Goal: Task Accomplishment & Management: Manage account settings

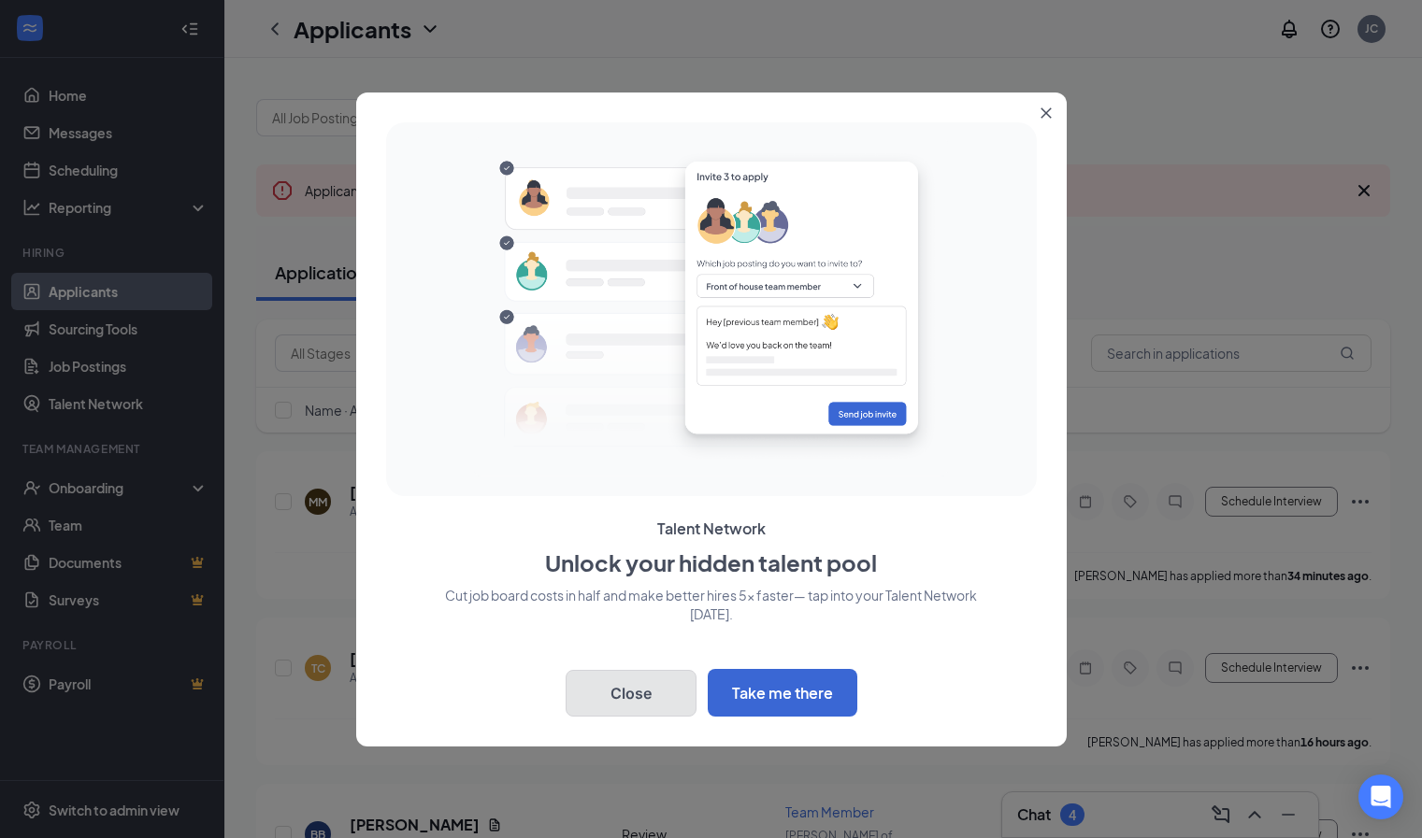
click at [610, 675] on button "Close" at bounding box center [630, 693] width 131 height 47
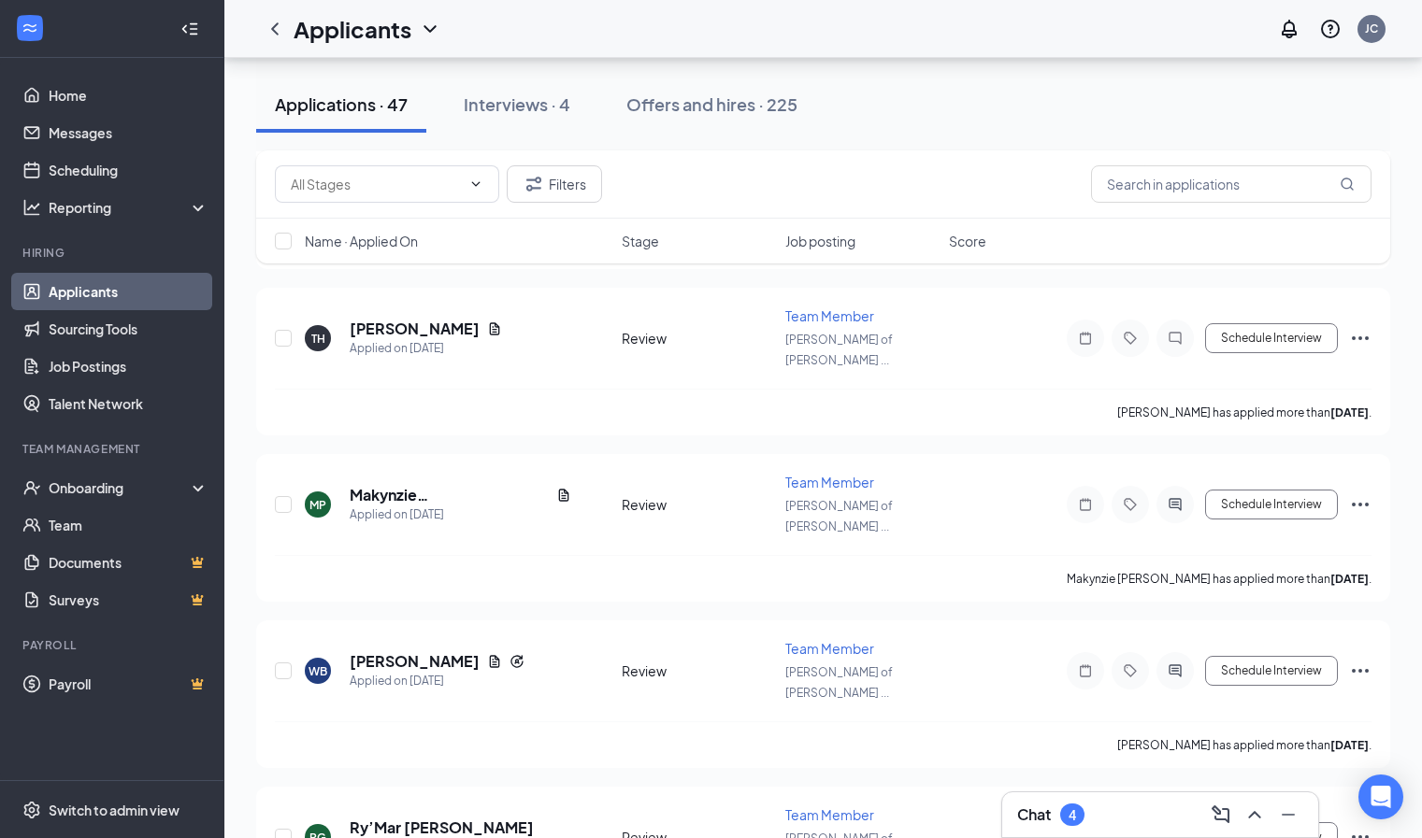
scroll to position [4154, 0]
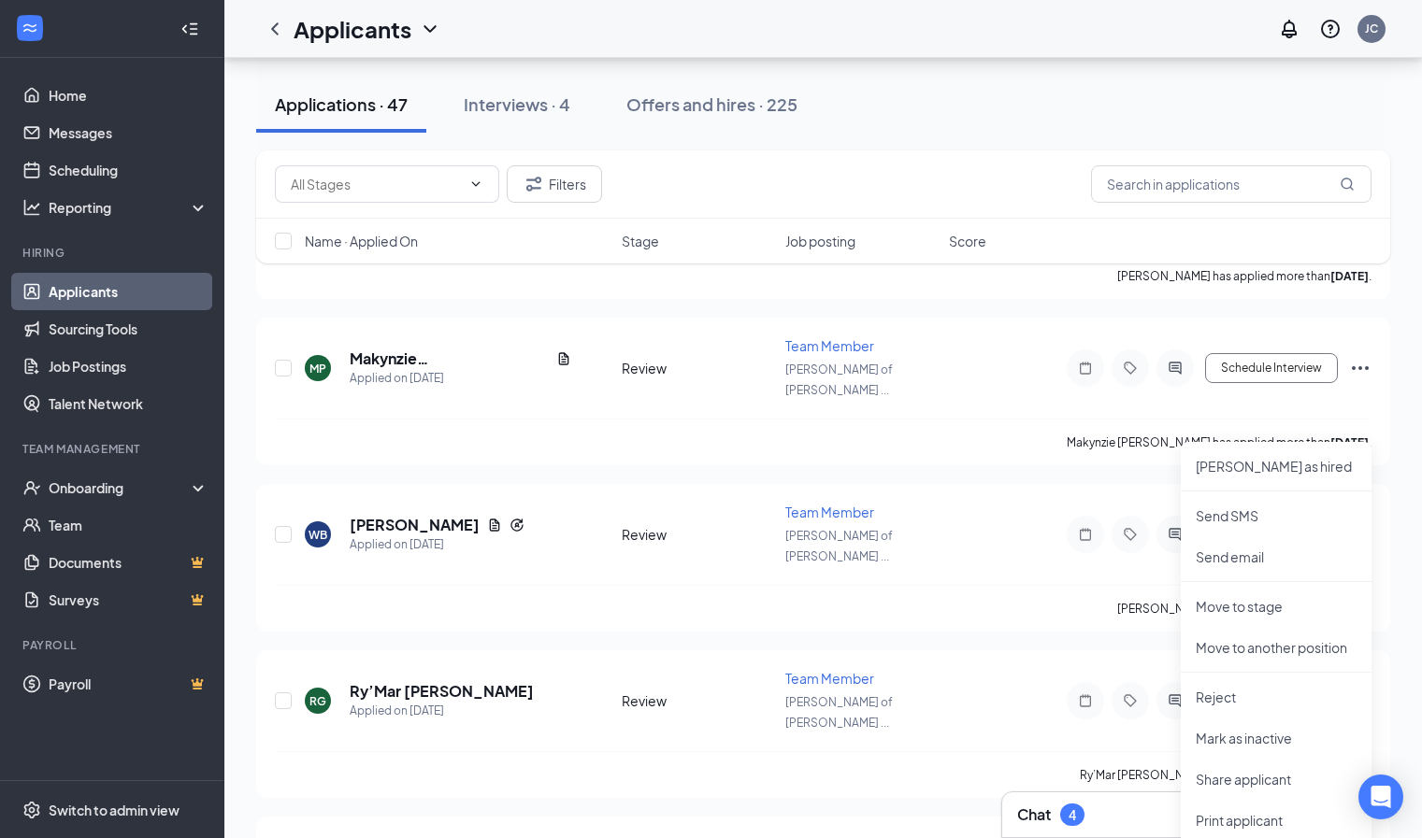
scroll to position [4300, 0]
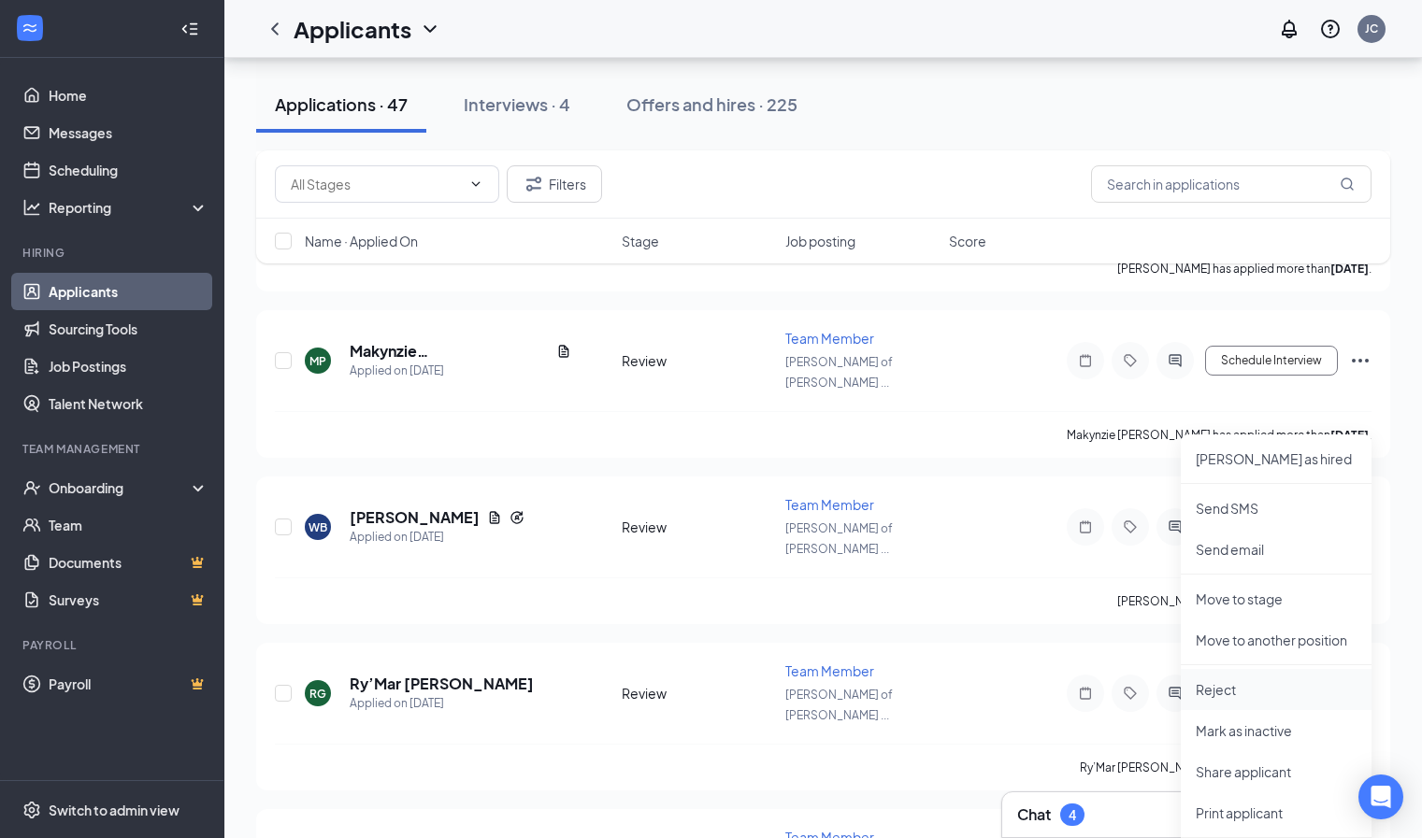
click at [1269, 694] on p "Reject" at bounding box center [1275, 689] width 161 height 19
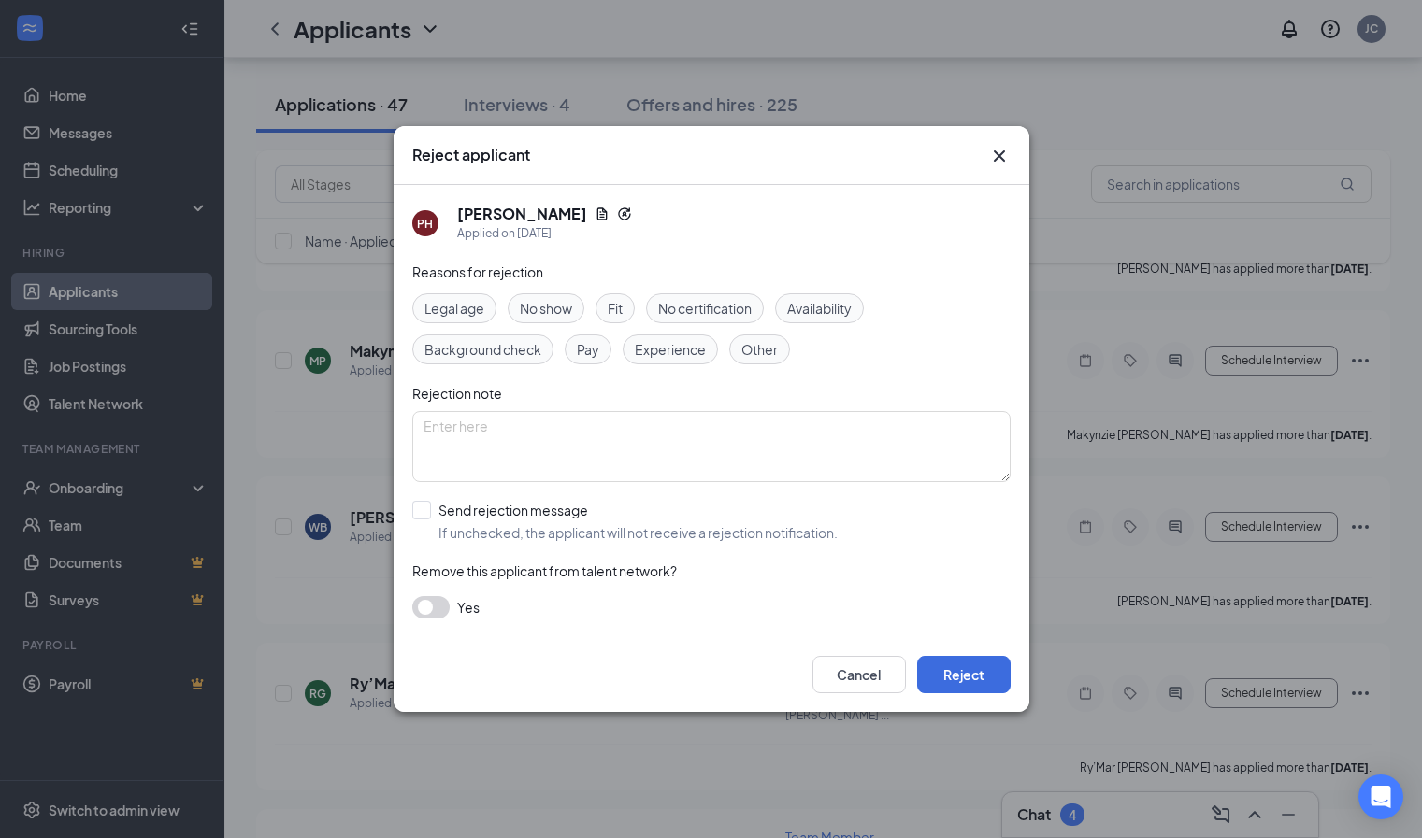
click at [769, 361] on div "Other" at bounding box center [759, 350] width 61 height 30
click at [773, 470] on textarea at bounding box center [711, 446] width 598 height 71
type textarea "no response"
click at [558, 528] on input "Send rejection message If unchecked, the applicant will not receive a rejection…" at bounding box center [624, 521] width 425 height 41
checkbox input "true"
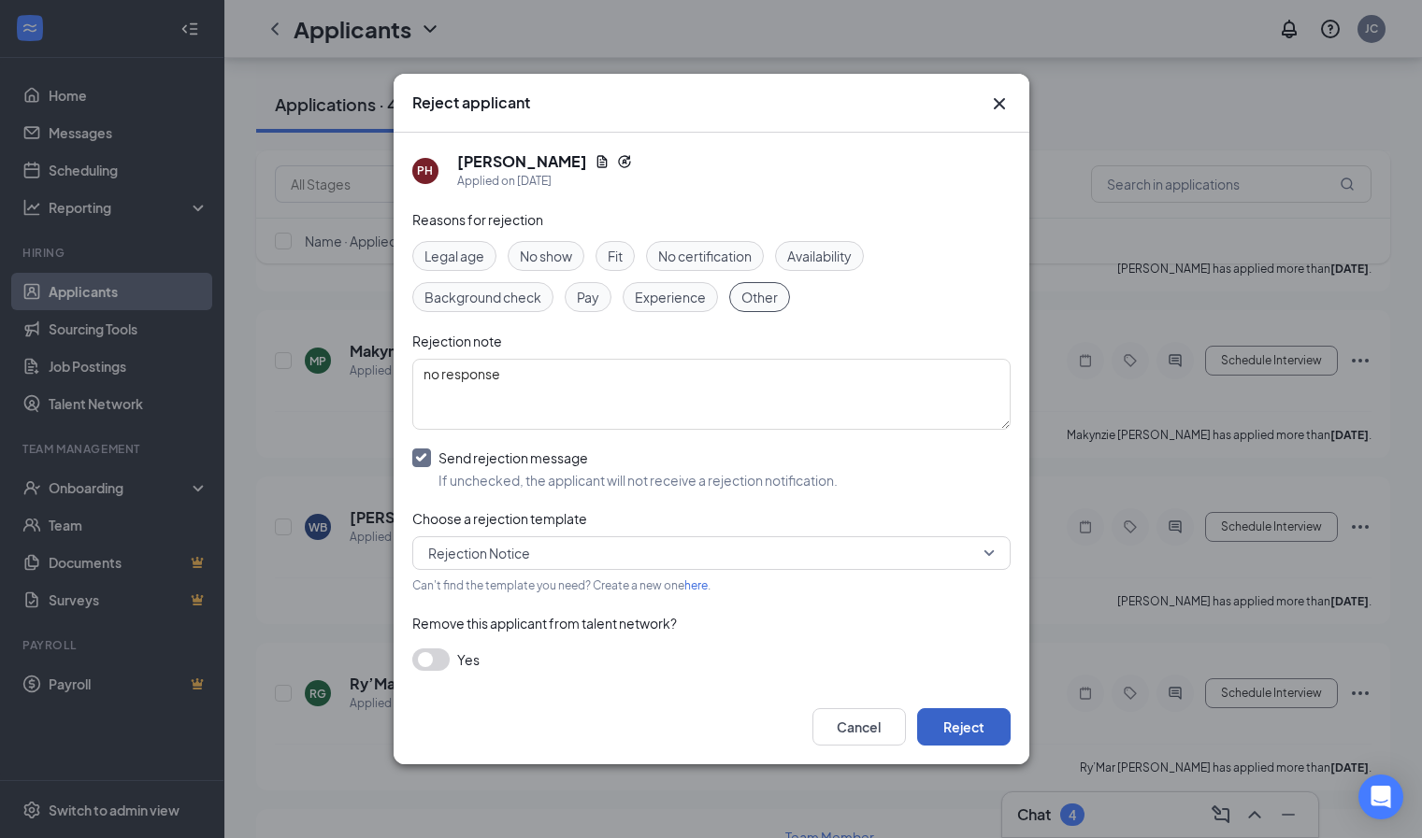
click at [960, 739] on button "Reject" at bounding box center [963, 726] width 93 height 37
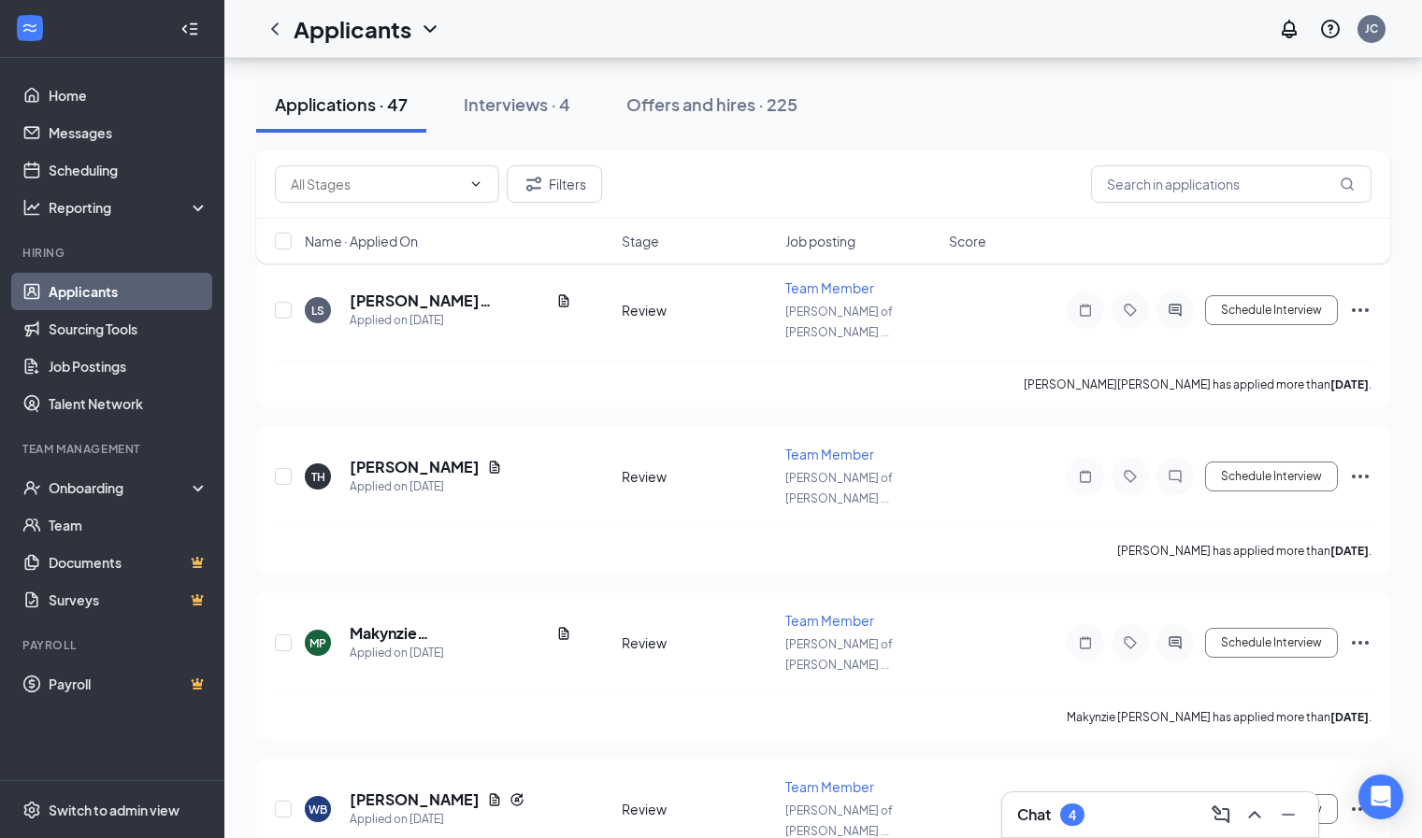
scroll to position [4013, 0]
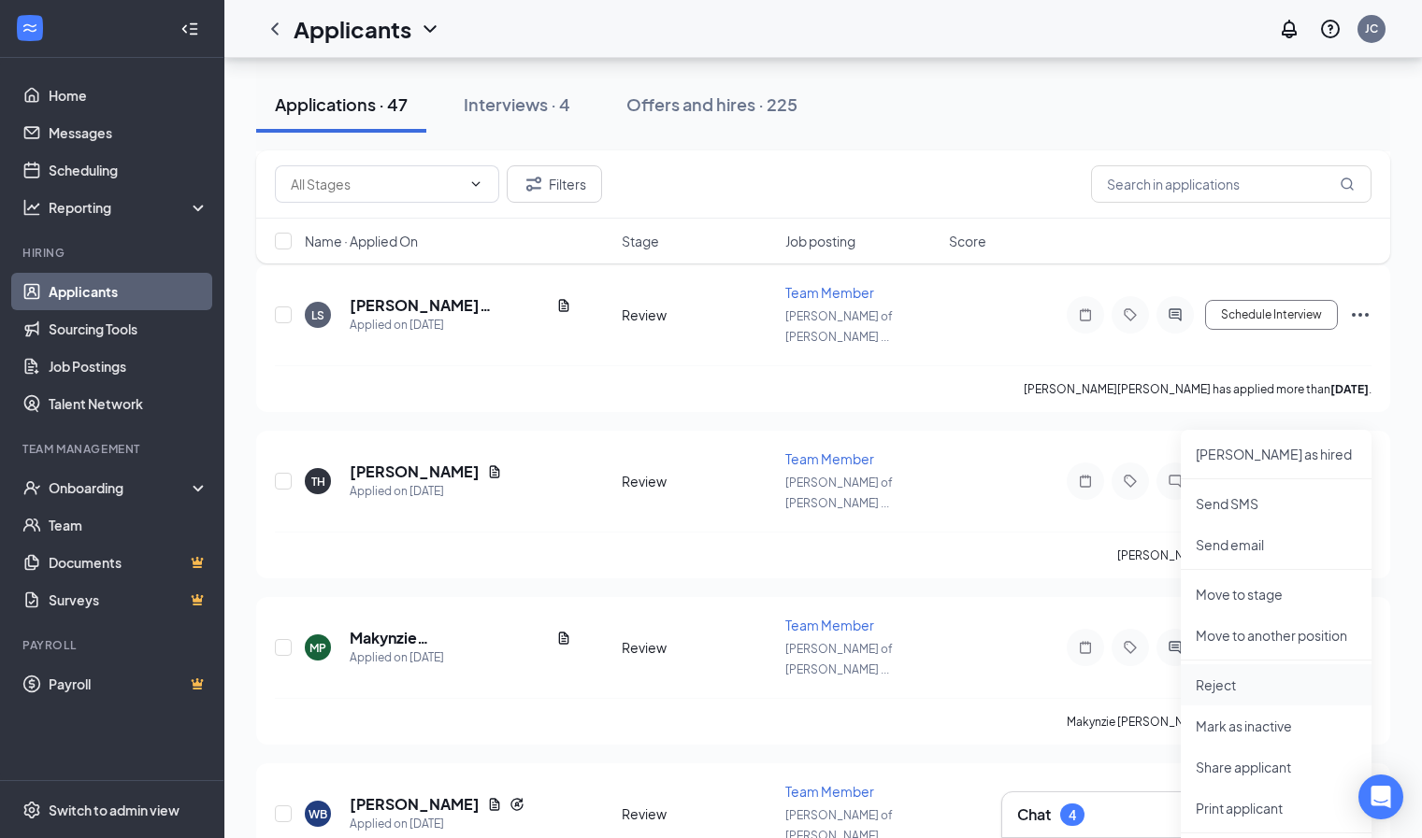
click at [1292, 694] on p "Reject" at bounding box center [1275, 685] width 161 height 19
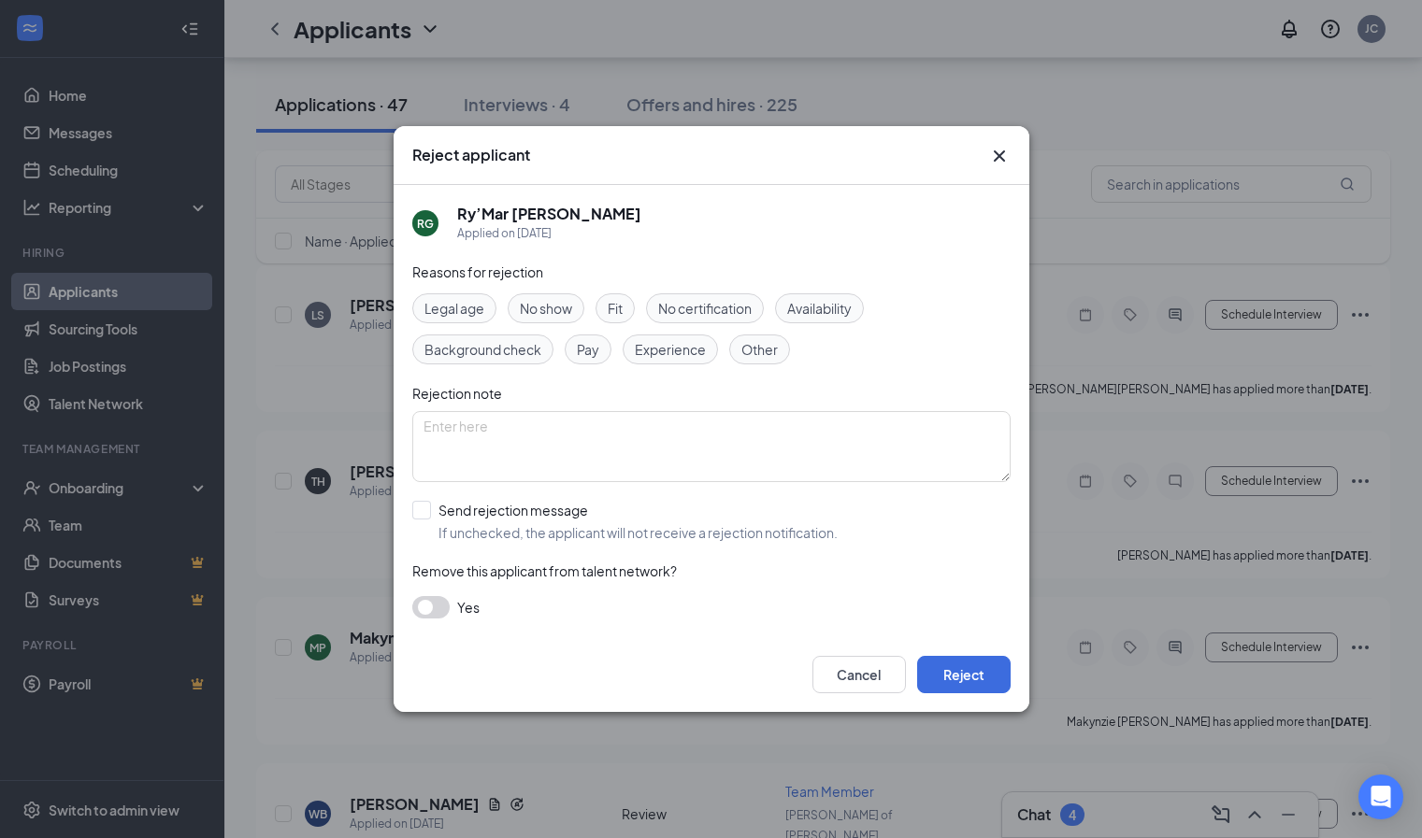
click at [471, 316] on span "Legal age" at bounding box center [454, 308] width 60 height 21
click at [483, 508] on input "Send rejection message If unchecked, the applicant will not receive a rejection…" at bounding box center [624, 521] width 425 height 41
checkbox input "true"
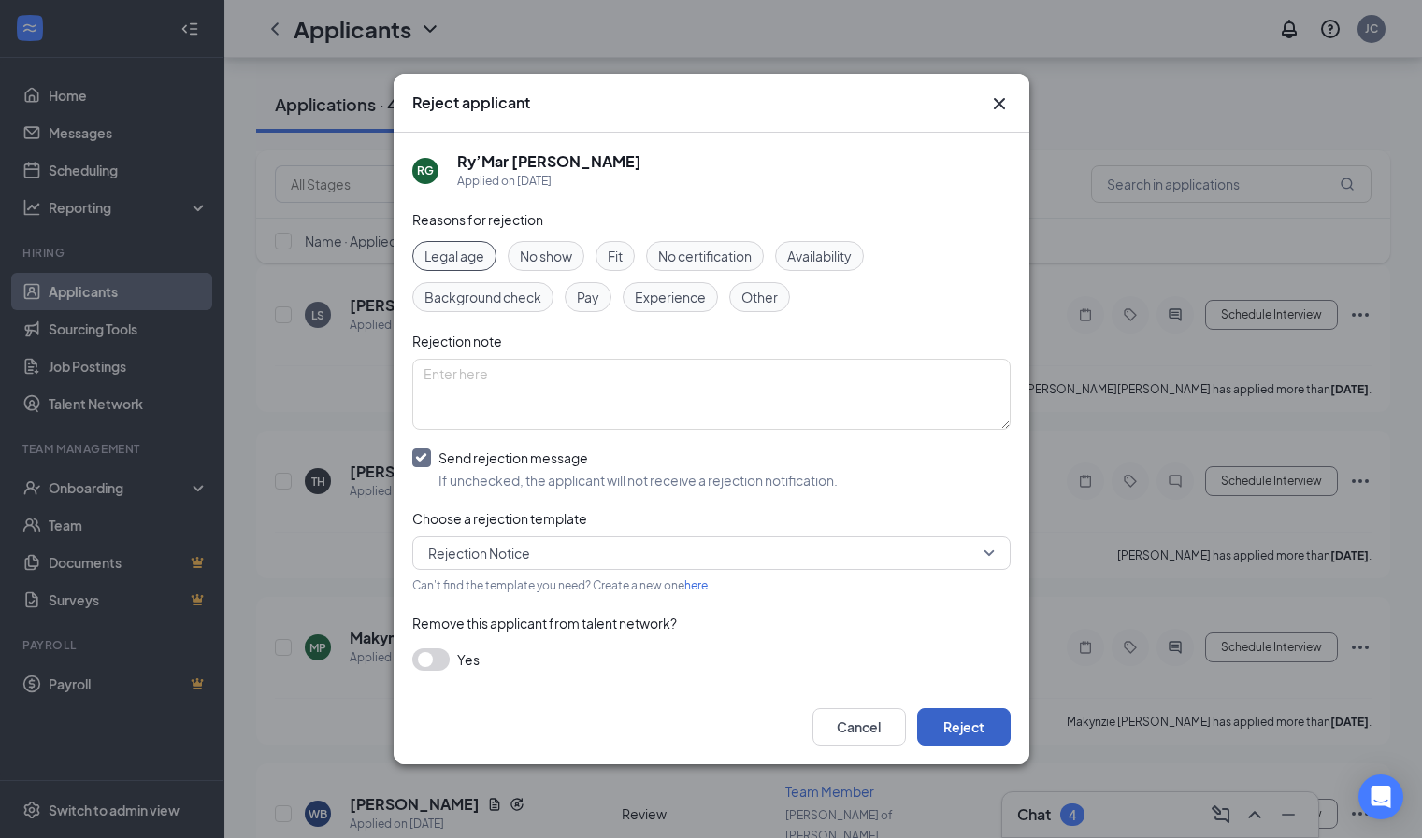
click at [992, 730] on button "Reject" at bounding box center [963, 726] width 93 height 37
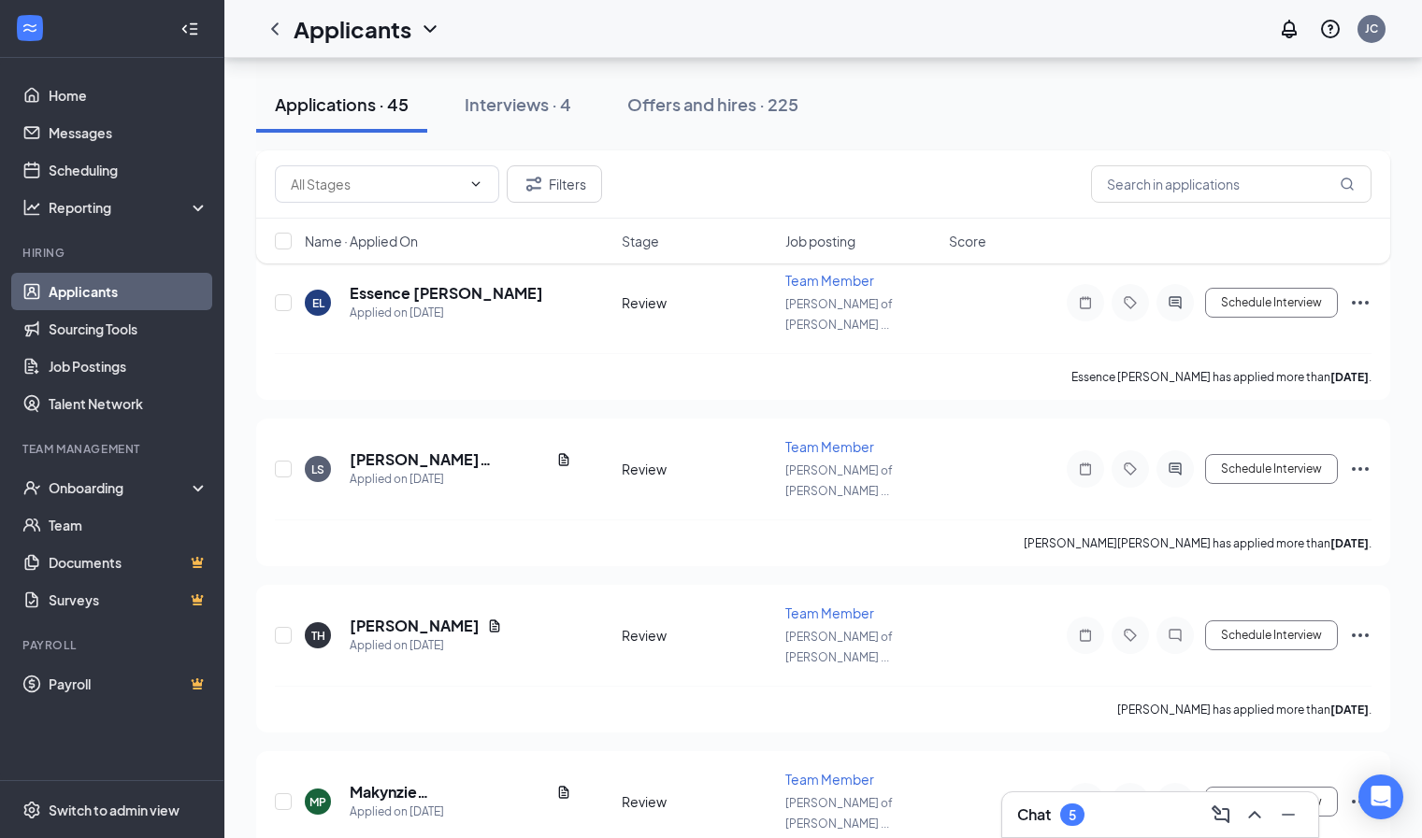
scroll to position [3858, 0]
